Goal: Task Accomplishment & Management: Complete application form

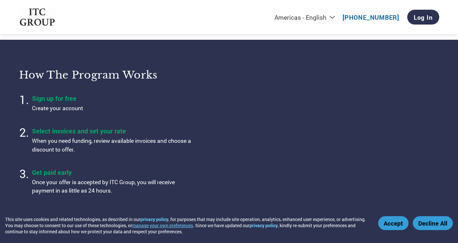
scroll to position [259, 0]
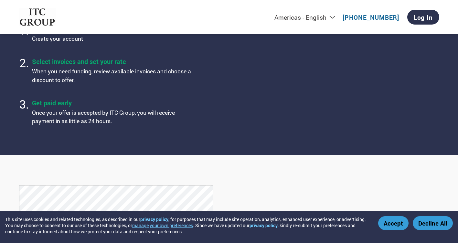
click at [392, 221] on button "Accept" at bounding box center [393, 223] width 30 height 14
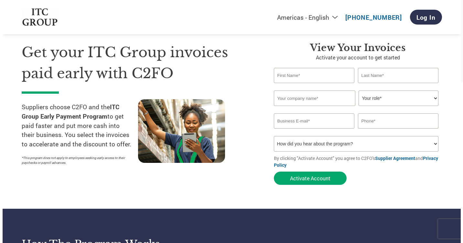
scroll to position [0, 0]
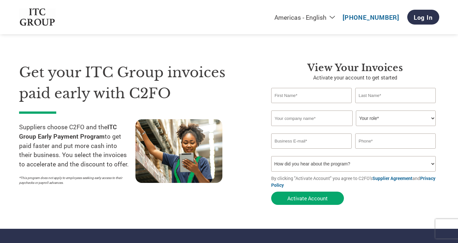
click at [322, 98] on input "text" at bounding box center [311, 95] width 81 height 15
type input "GANESH"
type input "[MEDICAL_DATA]"
type input "CRS ASSOCIATES"
type input "[EMAIL_ADDRESS][DOMAIN_NAME]"
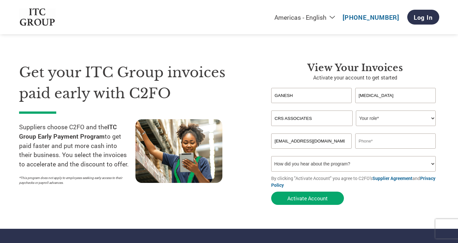
type input "9849988884"
click at [398, 119] on select "Your role* CFO Controller Credit Manager Finance Director Treasurer CEO Preside…" at bounding box center [396, 119] width 80 height 16
select select "OTHER"
click at [356, 111] on select "Your role* CFO Controller Credit Manager Finance Director Treasurer CEO Preside…" at bounding box center [396, 119] width 80 height 16
click at [346, 164] on select "How did you hear about the program? Received a letter Email Social Media Online…" at bounding box center [353, 164] width 165 height 16
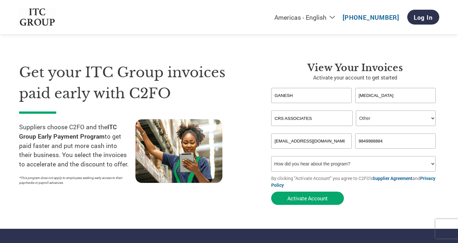
select select "Email"
click at [271, 156] on select "How did you hear about the program? Received a letter Email Social Media Online…" at bounding box center [353, 164] width 165 height 16
click at [312, 199] on button "Activate Account" at bounding box center [307, 198] width 73 height 13
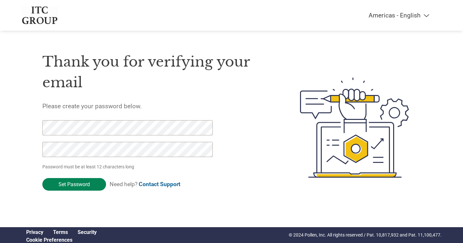
click at [75, 183] on input "Set Password" at bounding box center [74, 184] width 64 height 13
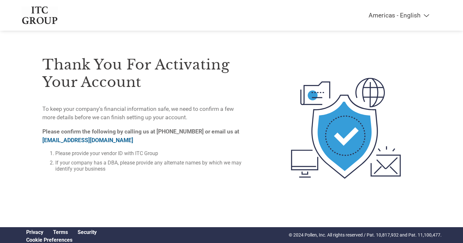
click at [66, 138] on link "[EMAIL_ADDRESS][DOMAIN_NAME]" at bounding box center [87, 140] width 91 height 6
click at [81, 139] on link "[EMAIL_ADDRESS][DOMAIN_NAME]" at bounding box center [87, 140] width 91 height 6
